Goal: Task Accomplishment & Management: Complete application form

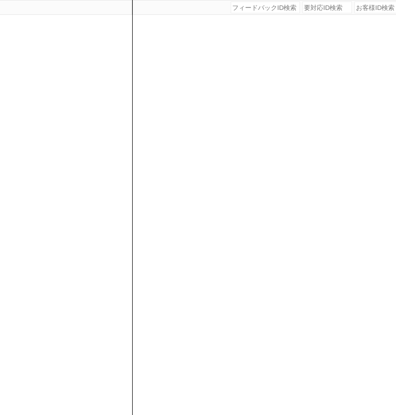
scroll to position [0, 168]
click at [153, 116] on div "[DATE] 21:32:24 候補物件を追加してしてください 紹介した物件一覧 他社物件を追加する 空室確認ページに追加・削除 紹介した物件一覧 他社物件を…" at bounding box center [277, 207] width 297 height 415
paste input "610968"
type input "610968"
select select "400"
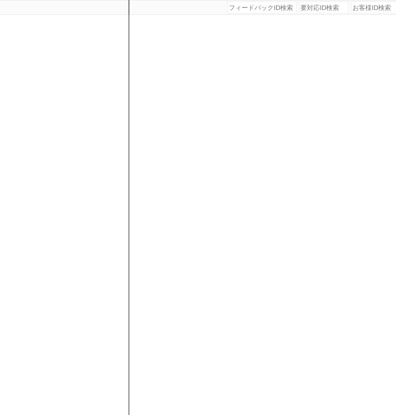
select select
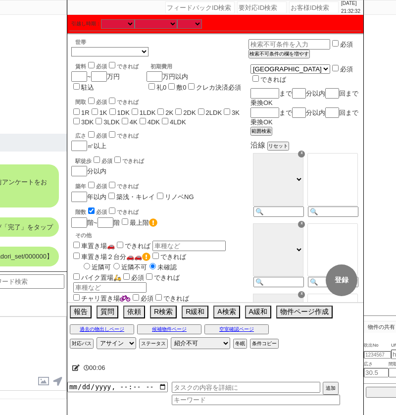
scroll to position [0, 248]
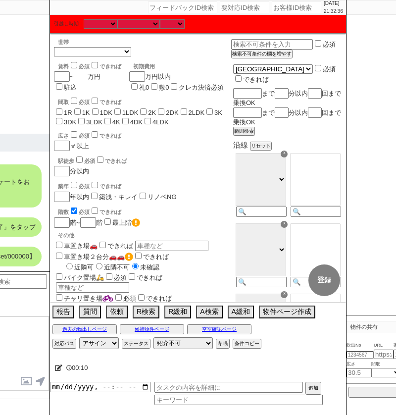
click at [82, 77] on input "number" at bounding box center [81, 76] width 14 height 8
type input "9"
checkbox input "false"
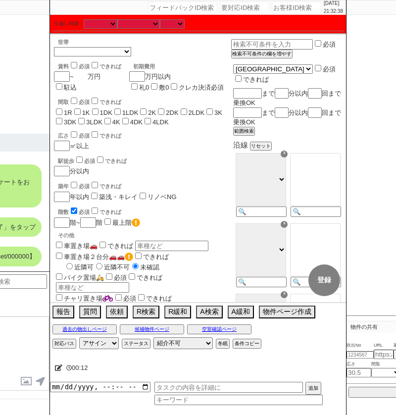
checkbox input "false"
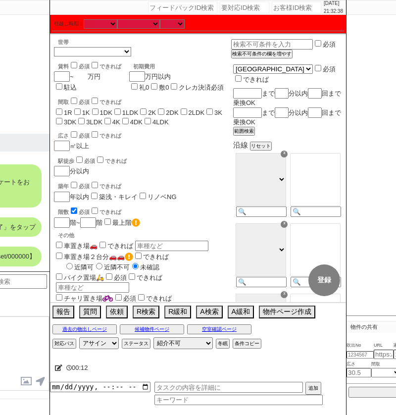
checkbox input "false"
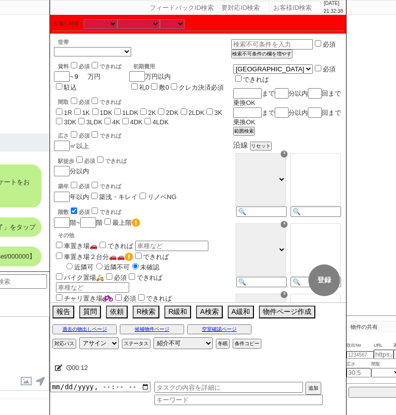
type input "99"
checkbox input "false"
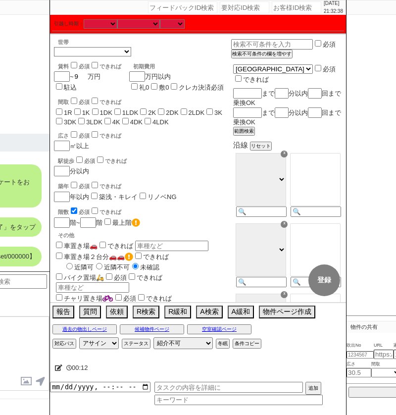
checkbox input "false"
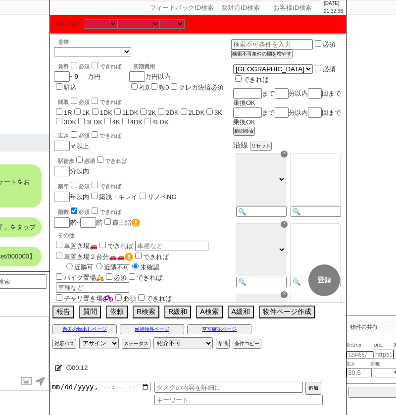
checkbox input "false"
type input "99"
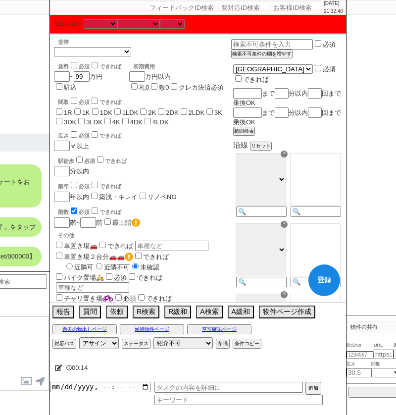
click at [60, 115] on input "1R" at bounding box center [59, 111] width 6 height 6
checkbox input "true"
checkbox input "false"
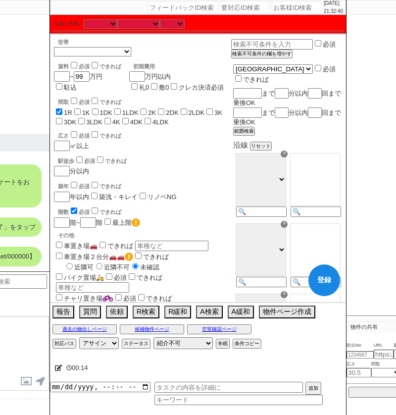
checkbox input "false"
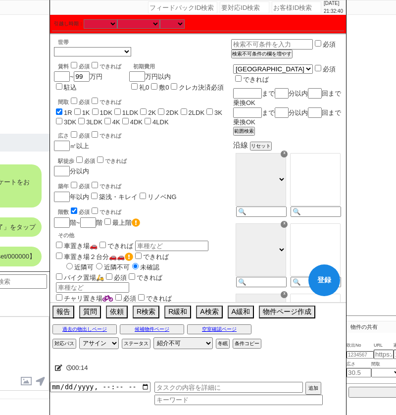
checkbox input "false"
click at [74, 115] on input "1K" at bounding box center [77, 111] width 6 height 6
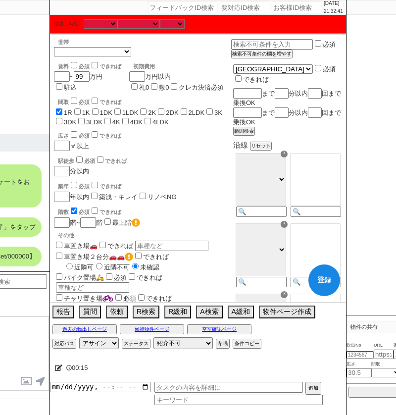
checkbox input "true"
checkbox input "false"
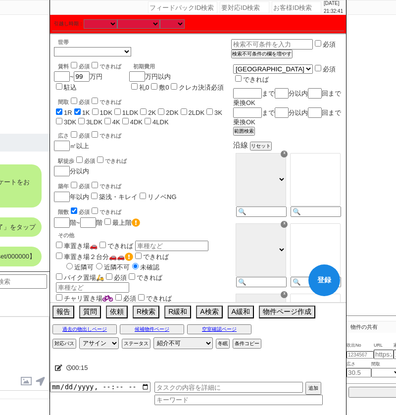
checkbox input "false"
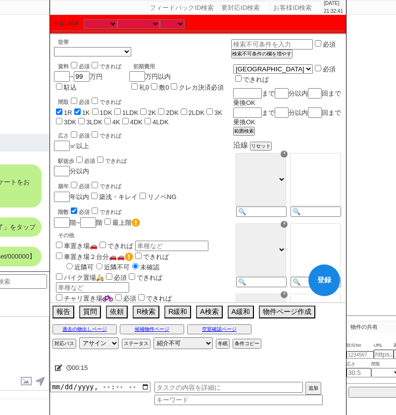
checkbox input "false"
click at [101, 115] on label "1DK" at bounding box center [106, 112] width 12 height 7
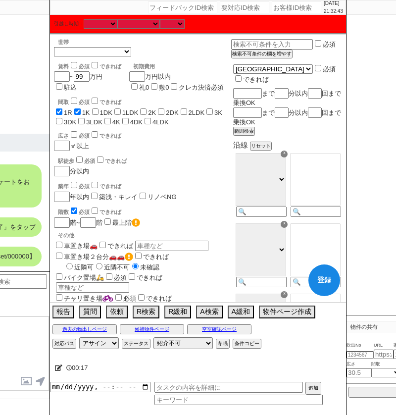
click at [99, 115] on input "1DK" at bounding box center [95, 111] width 6 height 6
checkbox input "true"
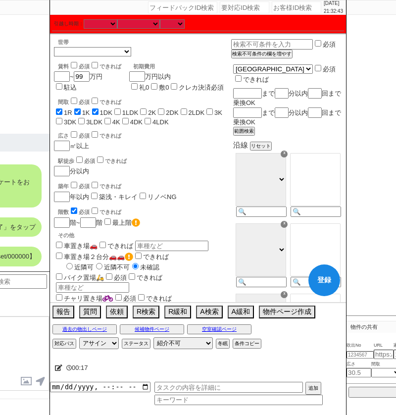
checkbox input "false"
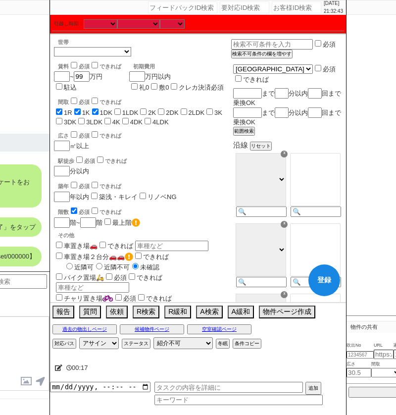
checkbox input "false"
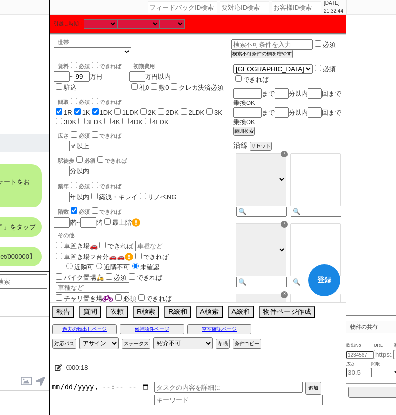
click at [129, 114] on label "1LDK" at bounding box center [130, 112] width 16 height 7
click at [121, 114] on input "1LDK" at bounding box center [117, 111] width 6 height 6
checkbox input "true"
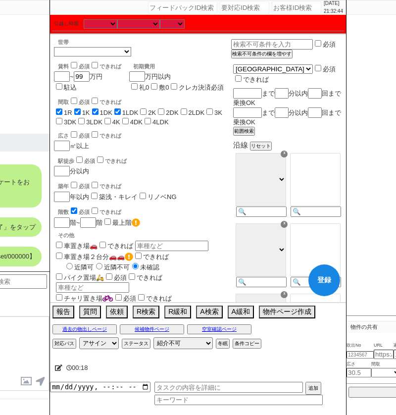
checkbox input "true"
checkbox input "false"
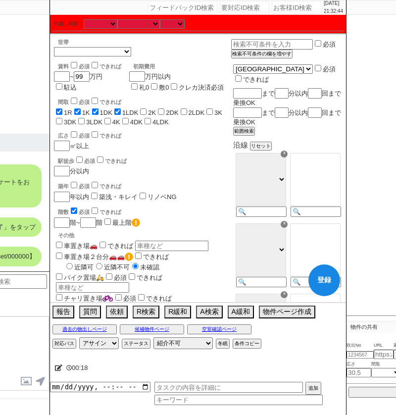
checkbox input "false"
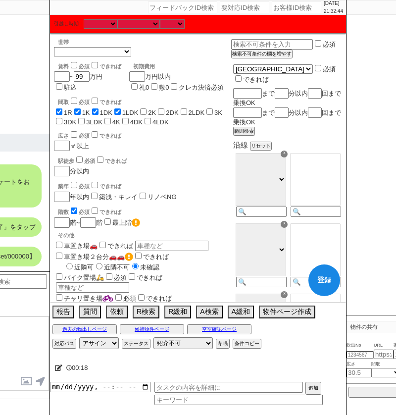
checkbox input "false"
click at [156, 114] on label "2K" at bounding box center [152, 112] width 8 height 7
click at [147, 114] on input "2K" at bounding box center [143, 111] width 6 height 6
checkbox input "true"
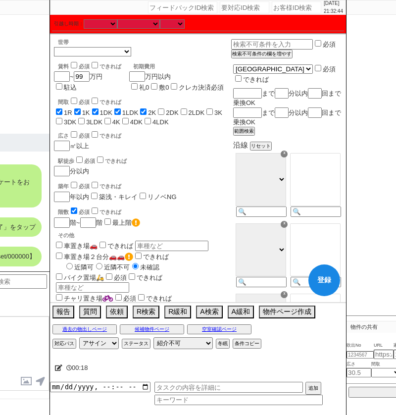
checkbox input "true"
checkbox input "false"
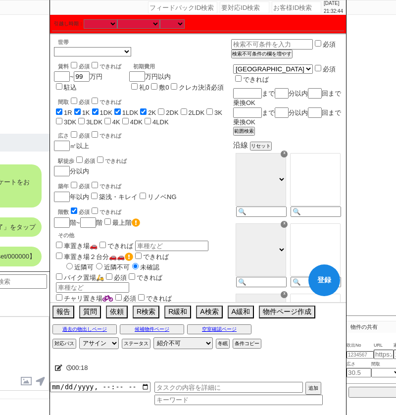
checkbox input "false"
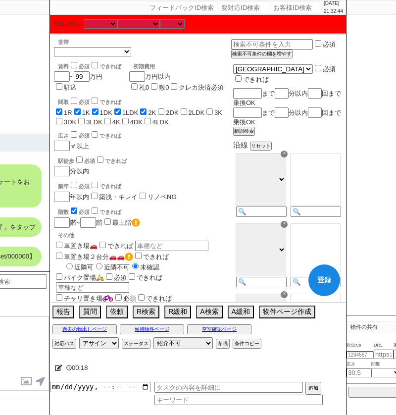
checkbox input "false"
click at [164, 113] on input "2DK" at bounding box center [161, 111] width 6 height 6
checkbox input "true"
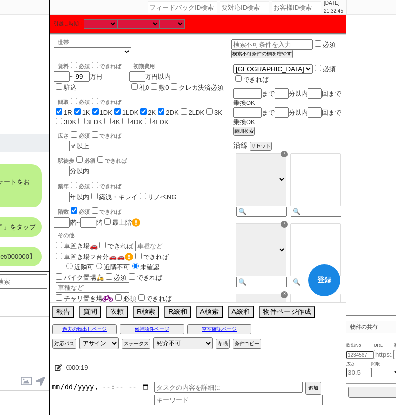
checkbox input "true"
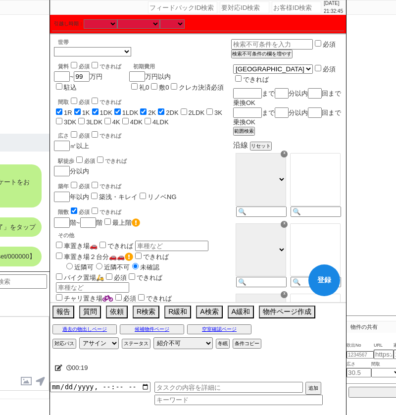
checkbox input "false"
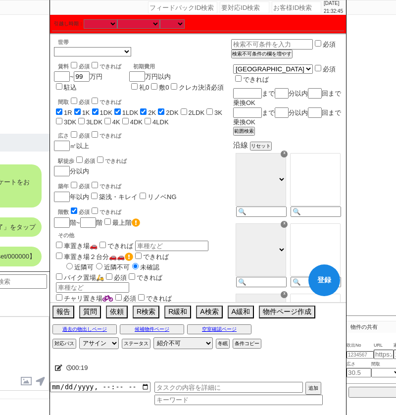
checkbox input "false"
click at [187, 113] on input "2LDK" at bounding box center [184, 111] width 6 height 6
checkbox input "true"
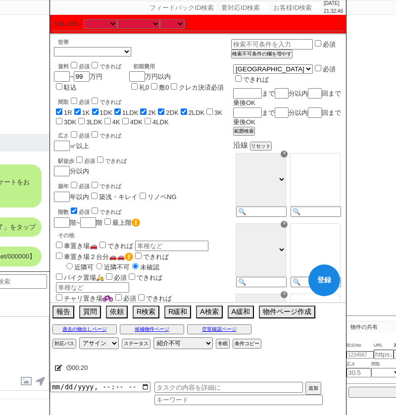
checkbox input "true"
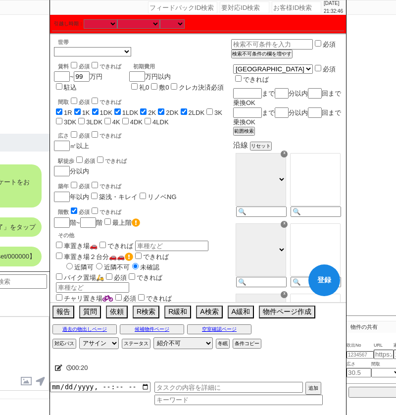
checkbox input "true"
checkbox input "false"
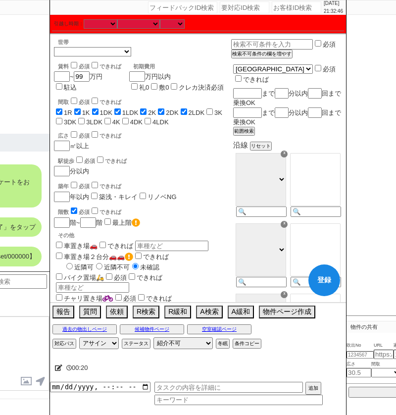
checkbox input "false"
click at [222, 113] on label "3K" at bounding box center [218, 112] width 8 height 7
click at [213, 113] on input "3K" at bounding box center [209, 111] width 6 height 6
checkbox input "true"
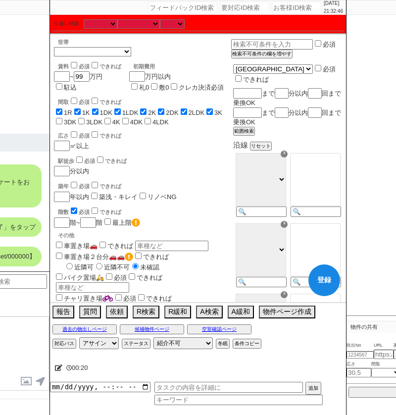
checkbox input "true"
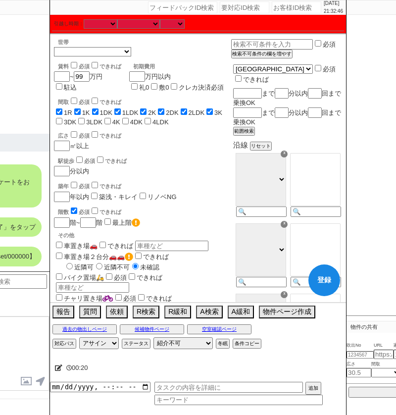
checkbox input "true"
checkbox input "false"
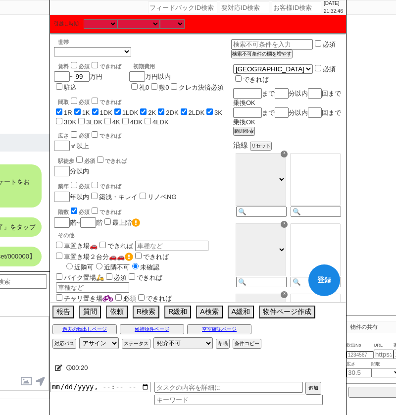
checkbox input "false"
click at [70, 126] on label "3DK" at bounding box center [70, 121] width 12 height 7
click at [62, 124] on input "3DK" at bounding box center [59, 121] width 6 height 6
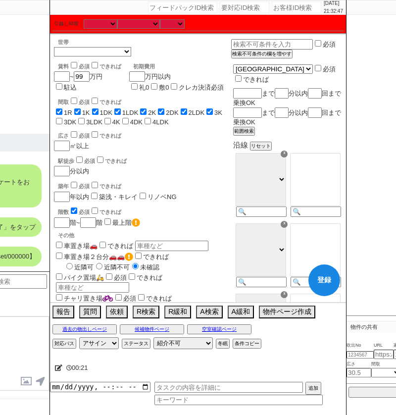
checkbox input "true"
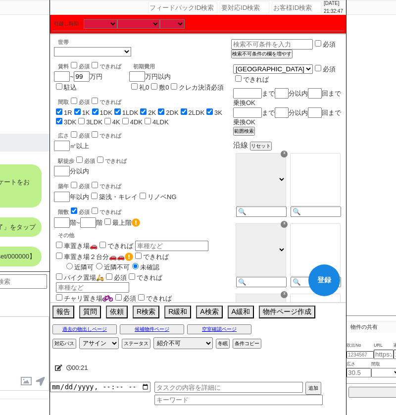
checkbox input "true"
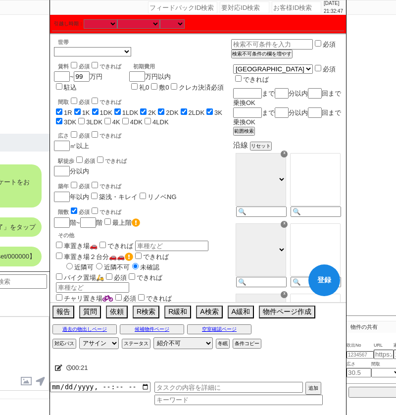
checkbox input "false"
click at [83, 124] on input "3LDK" at bounding box center [81, 121] width 6 height 6
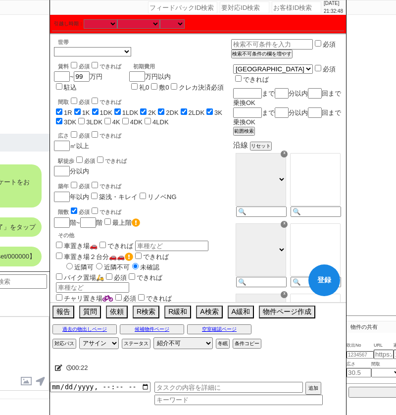
checkbox input "true"
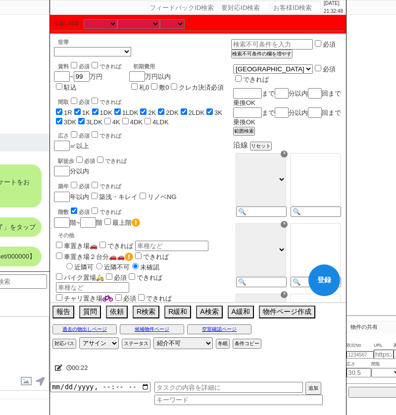
checkbox input "true"
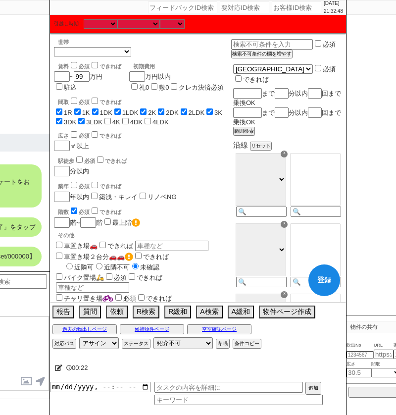
checkbox input "true"
checkbox input "false"
click at [124, 126] on span "4DK" at bounding box center [131, 121] width 22 height 7
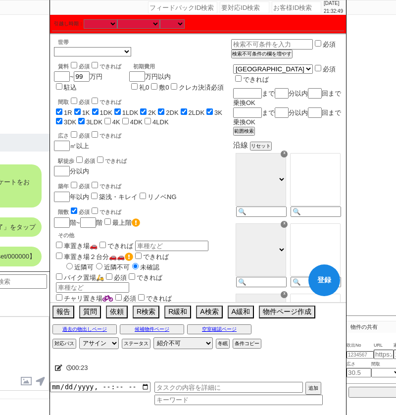
click at [118, 125] on label "4K" at bounding box center [116, 121] width 8 height 7
click at [111, 124] on input "4K" at bounding box center [107, 121] width 6 height 6
checkbox input "true"
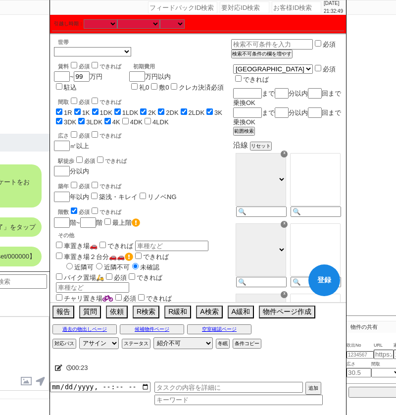
checkbox input "true"
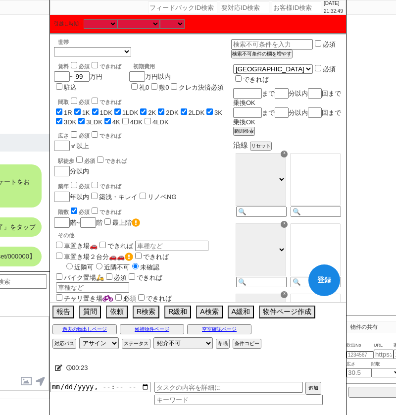
checkbox input "true"
checkbox input "false"
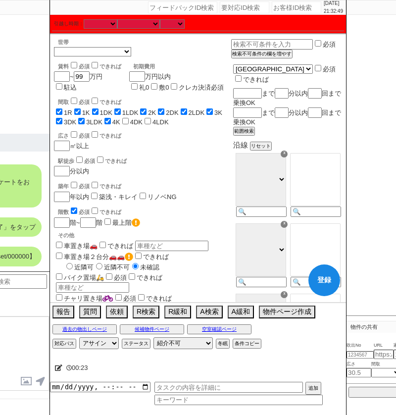
checkbox input "false"
click at [129, 124] on input "4DK" at bounding box center [125, 121] width 6 height 6
checkbox input "true"
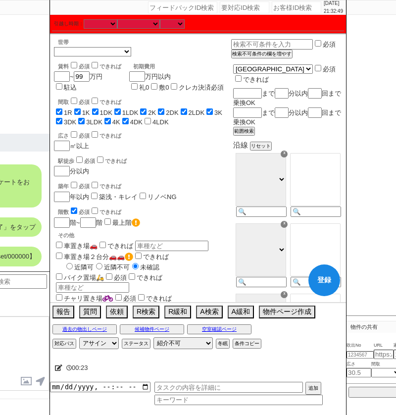
checkbox input "true"
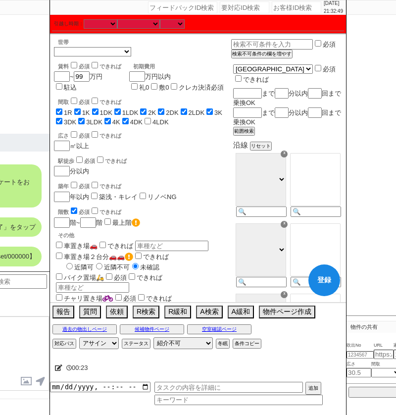
checkbox input "true"
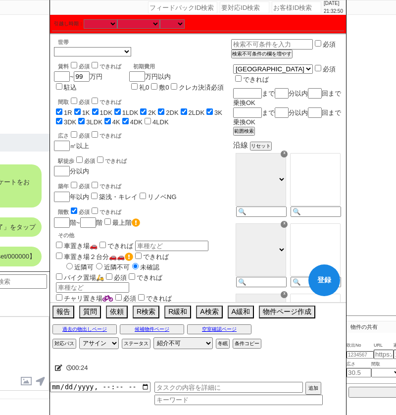
click at [150, 124] on input "4LDK" at bounding box center [148, 121] width 6 height 6
checkbox input "true"
click at [66, 215] on div "階数 必須 できれば" at bounding box center [144, 211] width 173 height 10
click at [70, 214] on div "階数 必須 できれば" at bounding box center [144, 211] width 173 height 10
click at [72, 213] on input "checkbox" at bounding box center [74, 210] width 6 height 6
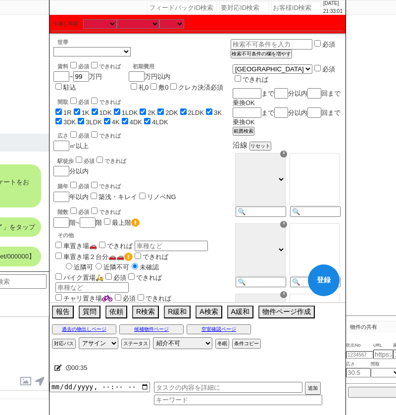
scroll to position [545, 0]
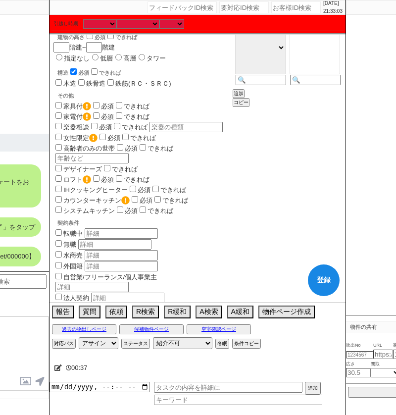
click at [74, 75] on input "checkbox" at bounding box center [73, 71] width 6 height 6
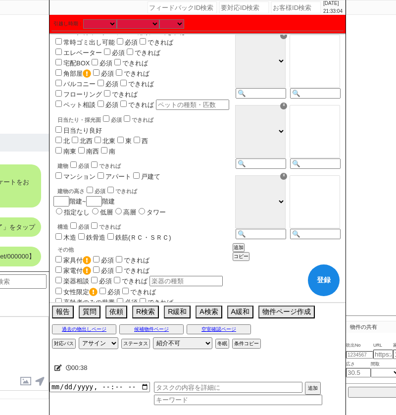
scroll to position [0, 0]
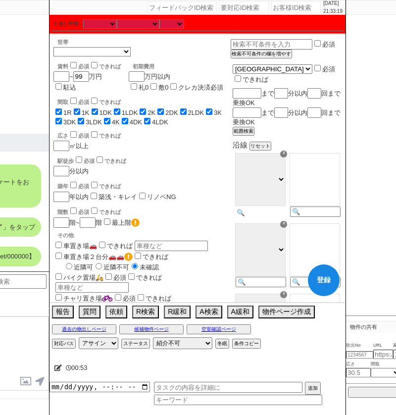
click at [270, 211] on input at bounding box center [260, 212] width 49 height 8
paste input "京急本線"
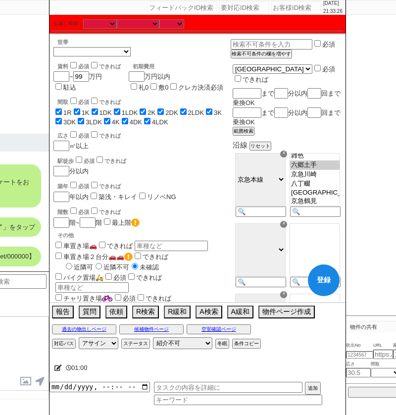
click at [317, 170] on option "六郷土手" at bounding box center [315, 164] width 50 height 9
click at [268, 279] on input at bounding box center [260, 283] width 49 height 8
paste input "東急池上線"
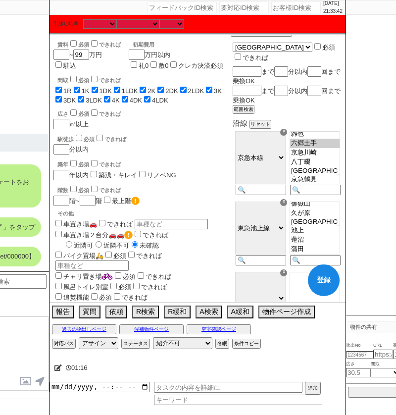
scroll to position [41, 0]
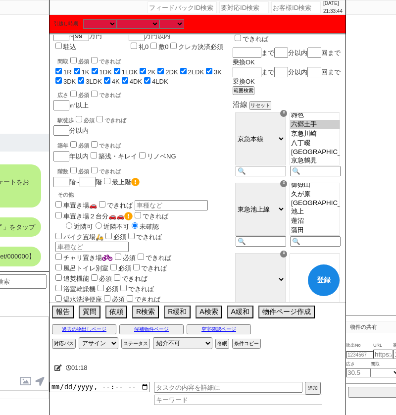
drag, startPoint x: 316, startPoint y: 225, endPoint x: 316, endPoint y: 204, distance: 20.3
click at [316, 204] on select "[GEOGRAPHIC_DATA] [GEOGRAPHIC_DATA]" at bounding box center [315, 209] width 50 height 53
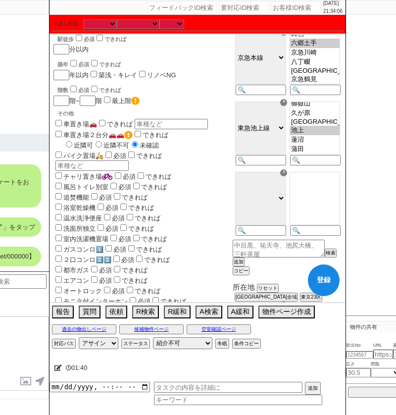
scroll to position [121, 0]
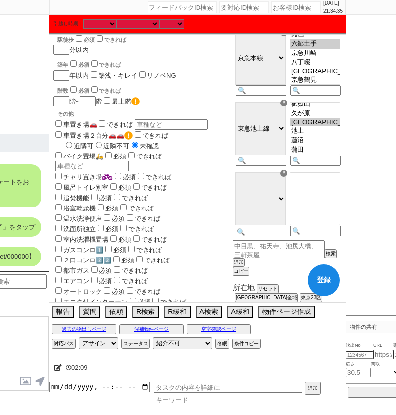
click at [275, 228] on input at bounding box center [260, 232] width 49 height 8
paste input "多摩川"
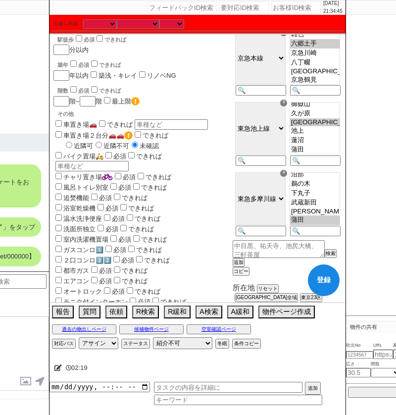
click at [307, 215] on option "蒲田" at bounding box center [315, 219] width 50 height 9
click at [242, 262] on button "追加" at bounding box center [238, 262] width 10 height 7
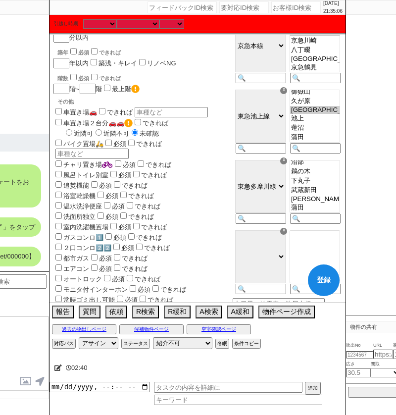
scroll to position [136, 0]
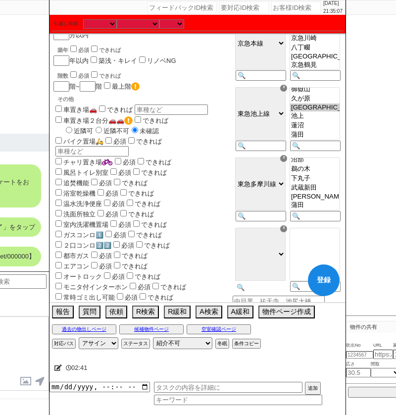
click at [245, 283] on input at bounding box center [260, 287] width 49 height 8
paste input "京急空港線"
click at [312, 228] on option "京急蒲田" at bounding box center [315, 232] width 50 height 9
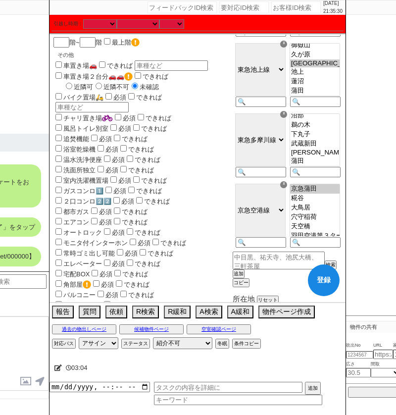
scroll to position [182, 0]
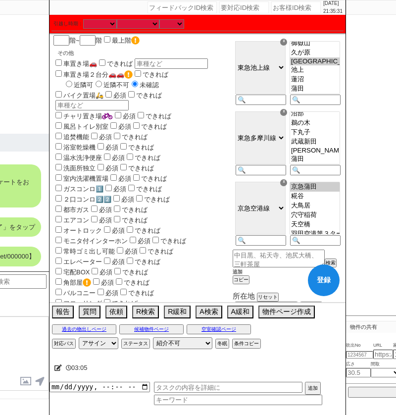
click at [239, 272] on button "追加" at bounding box center [238, 271] width 10 height 7
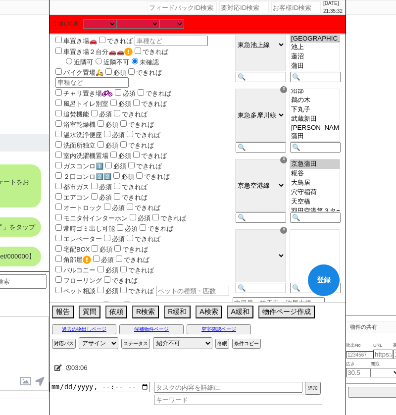
scroll to position [206, 0]
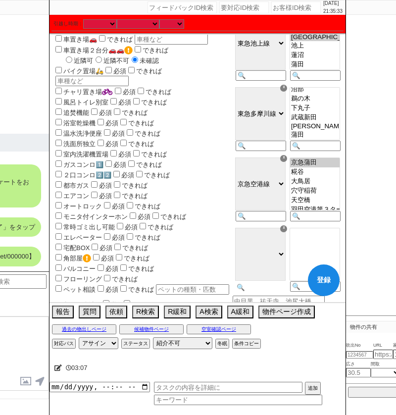
click at [246, 286] on input at bounding box center [260, 287] width 49 height 8
paste input "東京モノレール羽田線"
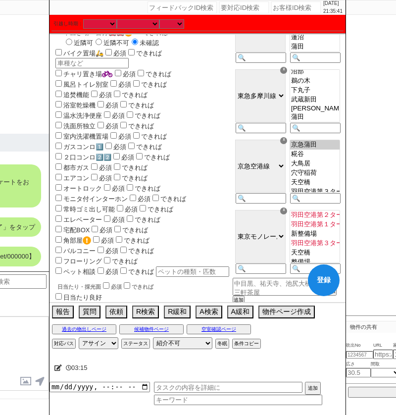
scroll to position [31, 0]
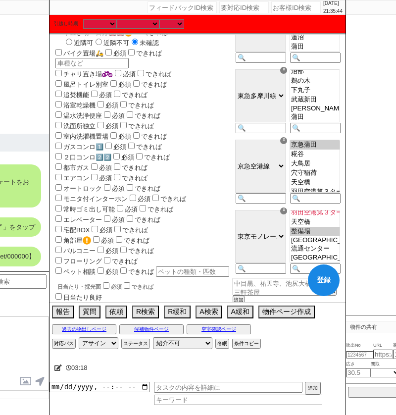
click at [307, 233] on option "整備場" at bounding box center [315, 231] width 50 height 9
click at [317, 283] on button "登録" at bounding box center [324, 280] width 32 height 32
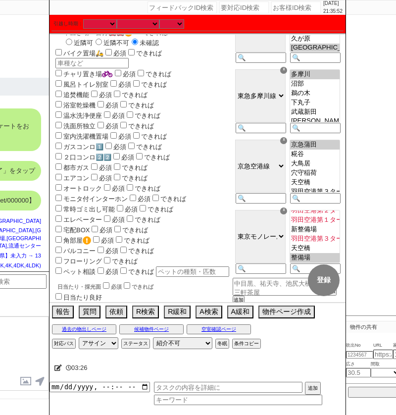
scroll to position [93, 0]
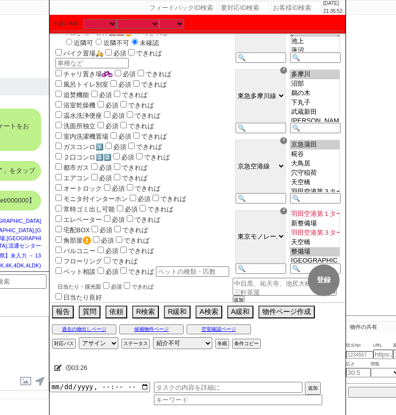
click at [58, 366] on icon at bounding box center [57, 367] width 7 height 6
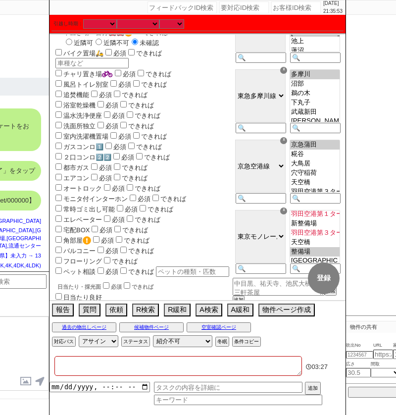
click at [58, 366] on textarea at bounding box center [178, 366] width 248 height 20
paste textarea "アエラス蒲田店"
click at [218, 262] on div "フローリング できれば" at bounding box center [141, 260] width 177 height 10
